Goal: Task Accomplishment & Management: Manage account settings

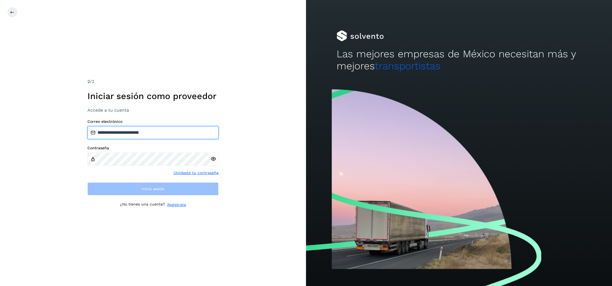
type input "**********"
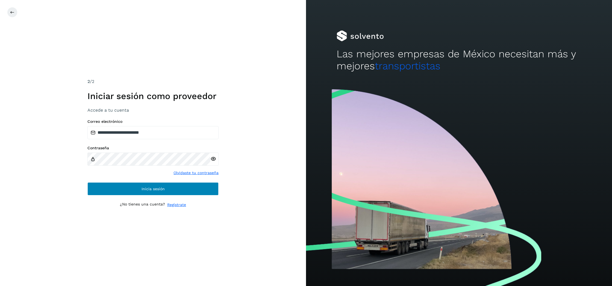
click at [124, 185] on button "Inicia sesión" at bounding box center [152, 188] width 131 height 13
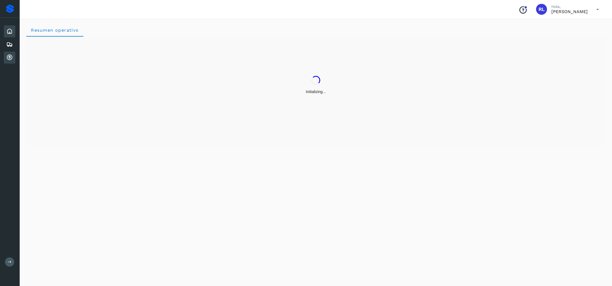
click at [9, 58] on icon at bounding box center [9, 57] width 7 height 7
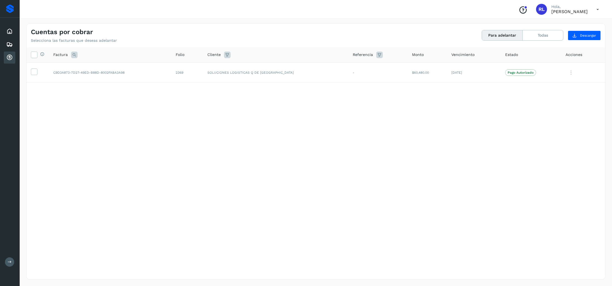
click at [584, 11] on p "[PERSON_NAME]" at bounding box center [569, 11] width 36 height 5
click at [599, 9] on icon at bounding box center [597, 9] width 11 height 11
click at [563, 25] on div "Cerrar sesión" at bounding box center [570, 24] width 65 height 10
